Goal: Task Accomplishment & Management: Manage account settings

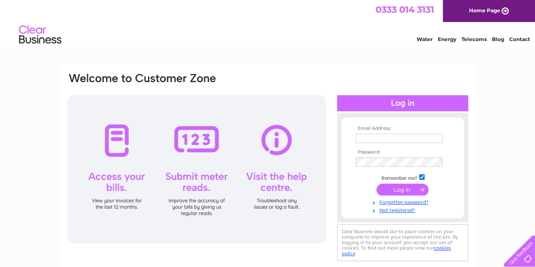
click at [365, 138] on input "text" at bounding box center [399, 138] width 87 height 9
type input "[EMAIL_ADDRESS][DOMAIN_NAME]"
click at [408, 187] on input "submit" at bounding box center [402, 190] width 52 height 12
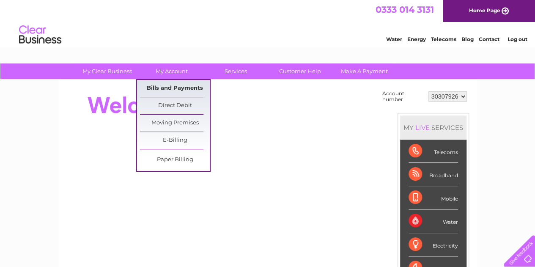
click at [190, 87] on link "Bills and Payments" at bounding box center [175, 88] width 70 height 17
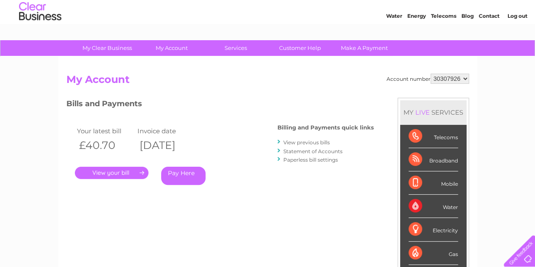
scroll to position [22, 0]
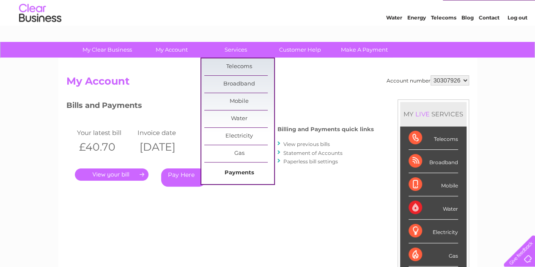
click at [234, 165] on link "Payments" at bounding box center [239, 172] width 70 height 17
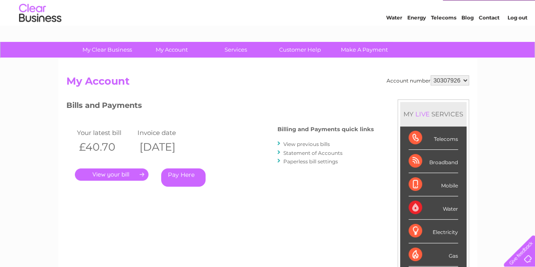
click at [356, 79] on h2 "My Account" at bounding box center [267, 83] width 403 height 16
click at [109, 204] on div "Bills and Payments Billing and Payments quick links View previous bills Stateme…" at bounding box center [219, 155] width 307 height 112
